Goal: Task Accomplishment & Management: Use online tool/utility

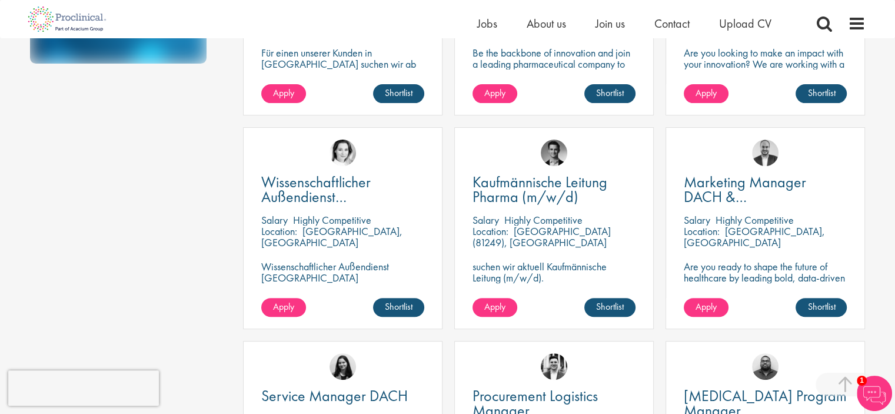
scroll to position [294, 0]
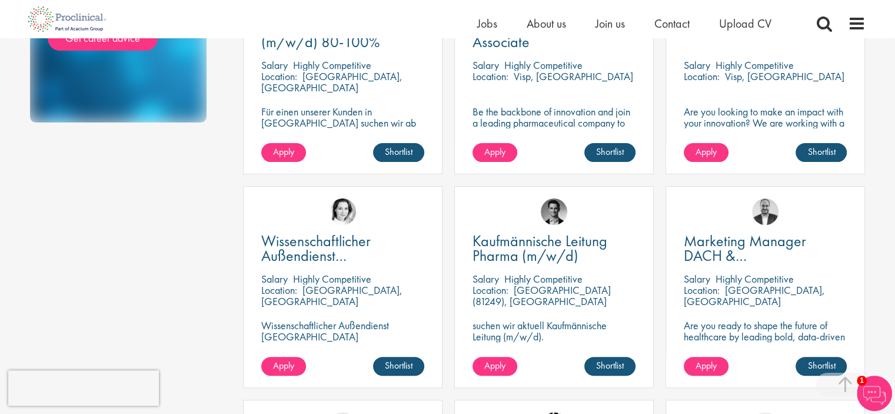
click at [47, 172] on div "Career advice From CV and interview tips to career guidance from our expert con…" at bounding box center [448, 297] width 854 height 1107
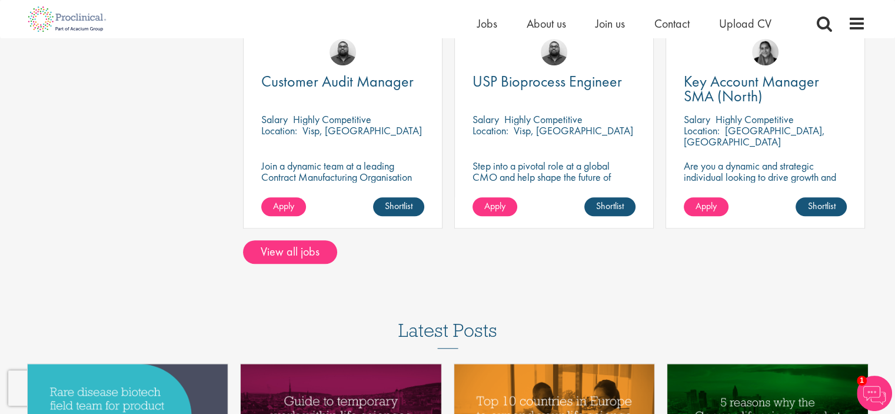
scroll to position [883, 0]
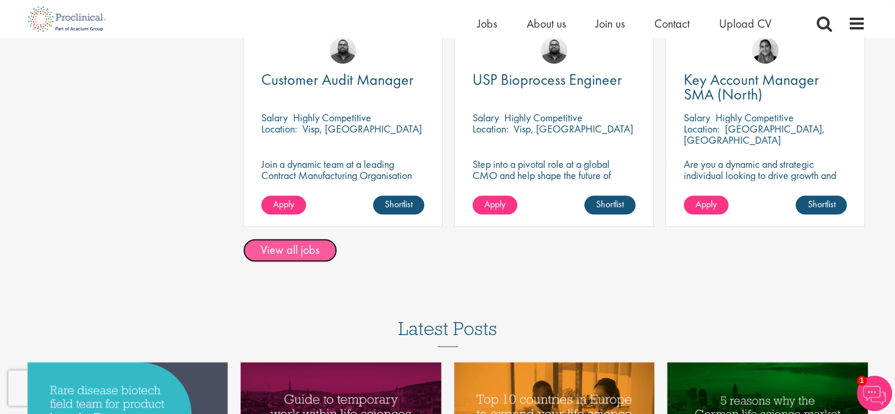
click at [298, 255] on link "View all jobs" at bounding box center [290, 250] width 94 height 24
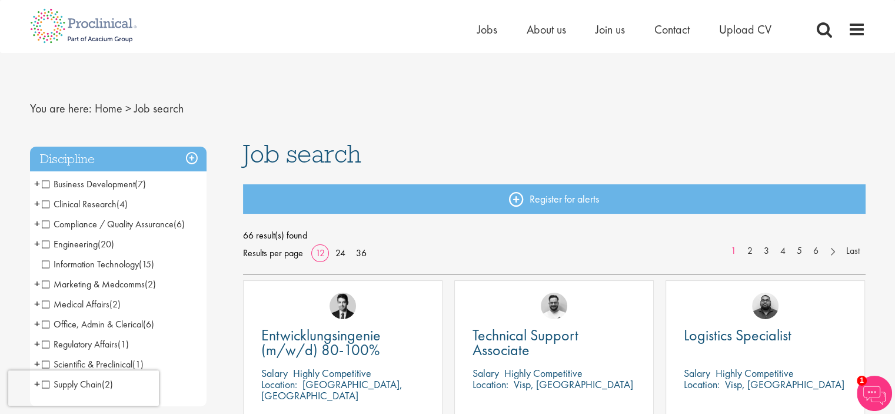
click at [82, 284] on span "Marketing & Medcomms" at bounding box center [93, 284] width 103 height 12
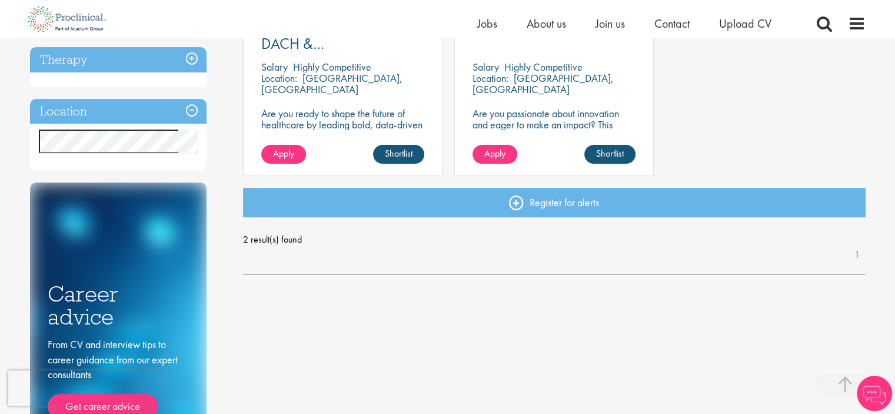
scroll to position [294, 0]
